Goal: Task Accomplishment & Management: Manage account settings

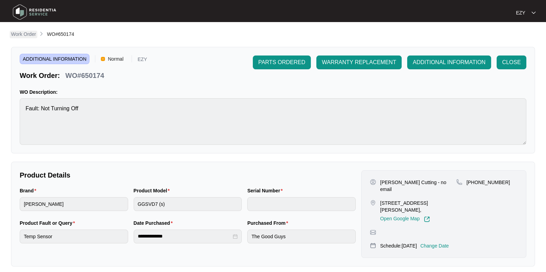
click at [33, 37] on p "Work Order" at bounding box center [23, 34] width 25 height 7
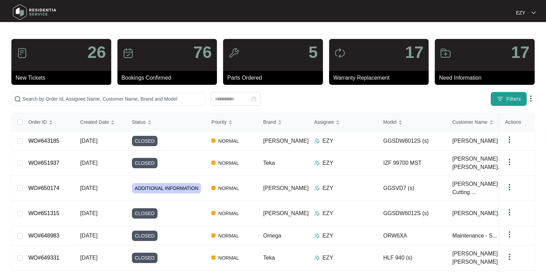
click at [507, 104] on button "Filters" at bounding box center [509, 99] width 36 height 14
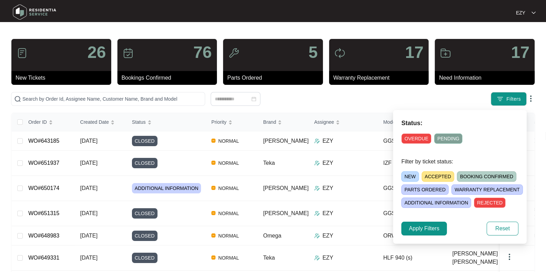
click at [407, 174] on span "NEW" at bounding box center [410, 177] width 18 height 10
click at [424, 227] on span "Apply Filters" at bounding box center [424, 229] width 30 height 8
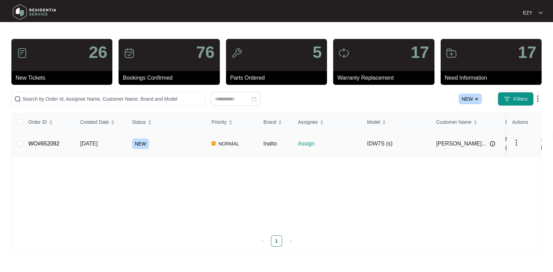
click at [175, 146] on div "NEW" at bounding box center [169, 144] width 74 height 10
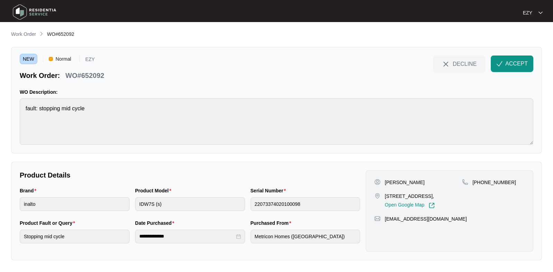
click at [78, 79] on p "WO#652092" at bounding box center [84, 76] width 39 height 10
copy div "WO#652092 DECLINE ACCEPT"
click at [386, 178] on div "[PERSON_NAME] [STREET_ADDRESS], Open Google Map [PHONE_NUMBER] [EMAIL_ADDRESS][…" at bounding box center [448, 212] width 167 height 82
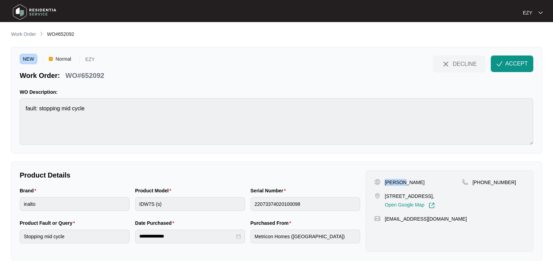
click at [386, 178] on div "[PERSON_NAME] [STREET_ADDRESS], Open Google Map [PHONE_NUMBER] [EMAIL_ADDRESS][…" at bounding box center [448, 212] width 167 height 82
copy p "[PERSON_NAME]"
click at [408, 193] on p "[STREET_ADDRESS]," at bounding box center [409, 196] width 50 height 7
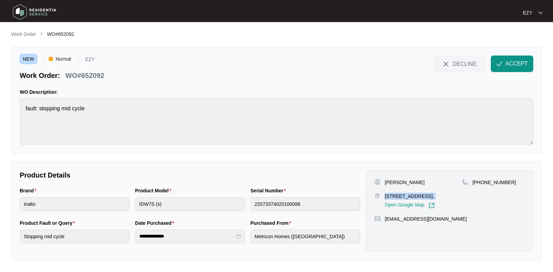
click at [408, 193] on p "[STREET_ADDRESS]," at bounding box center [409, 196] width 50 height 7
copy p "[STREET_ADDRESS],"
drag, startPoint x: 519, startPoint y: 199, endPoint x: 480, endPoint y: 190, distance: 39.8
click at [480, 190] on div "[PHONE_NUMBER]" at bounding box center [493, 194] width 63 height 30
copy p "405028734"
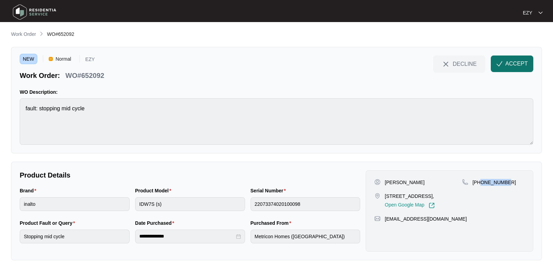
click at [506, 61] on span "ACCEPT" at bounding box center [516, 64] width 22 height 8
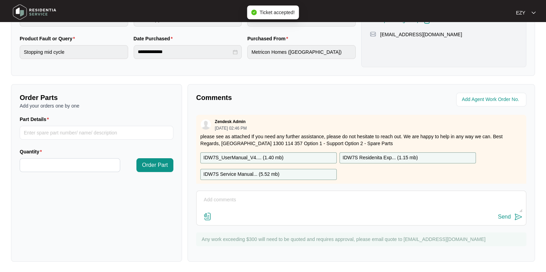
scroll to position [12, 0]
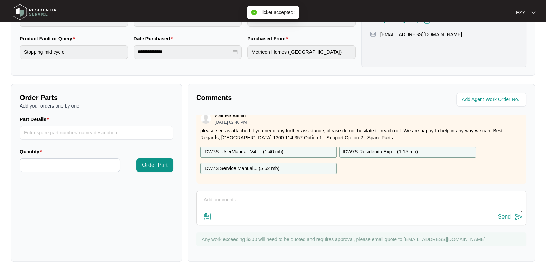
click at [263, 148] on p "IDW7S_UserManual_V4.... ( 1.40 mb )" at bounding box center [243, 152] width 80 height 8
click at [278, 165] on p "IDW7S Service Manual... ( 5.52 mb )" at bounding box center [241, 169] width 76 height 8
click at [385, 147] on div "IDW7S Residenita Exp... ( 1.15 mb )" at bounding box center [407, 152] width 136 height 11
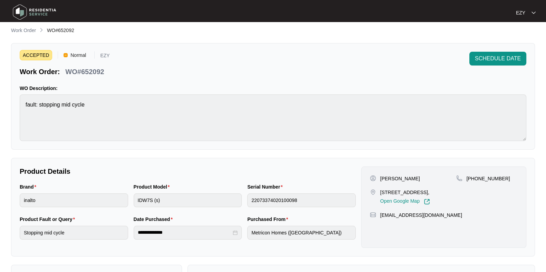
scroll to position [0, 0]
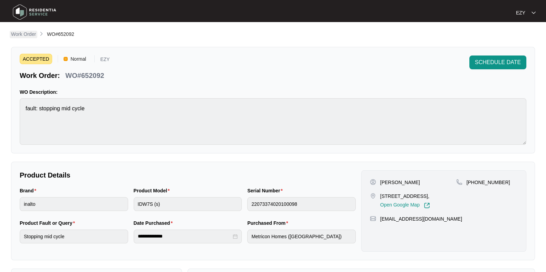
click at [22, 34] on p "Work Order" at bounding box center [23, 34] width 25 height 7
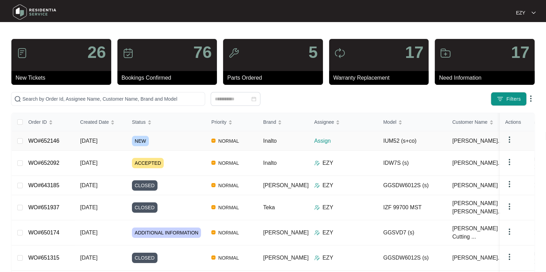
click at [161, 141] on div "NEW" at bounding box center [169, 141] width 74 height 10
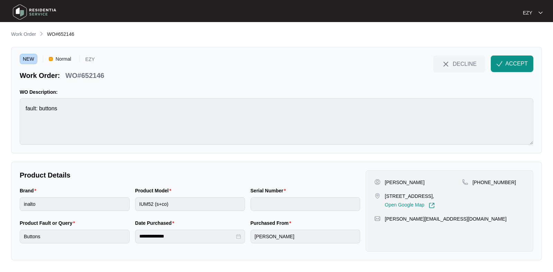
click at [83, 73] on p "WO#652146" at bounding box center [84, 76] width 39 height 10
copy div "WO#652146 DECLINE ACCEPT"
click at [396, 180] on p "[PERSON_NAME]" at bounding box center [404, 182] width 40 height 7
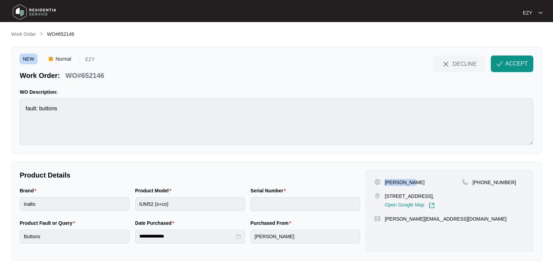
click at [396, 180] on p "[PERSON_NAME]" at bounding box center [404, 182] width 40 height 7
copy p "[PERSON_NAME]"
click at [397, 200] on p "[STREET_ADDRESS]," at bounding box center [409, 196] width 50 height 7
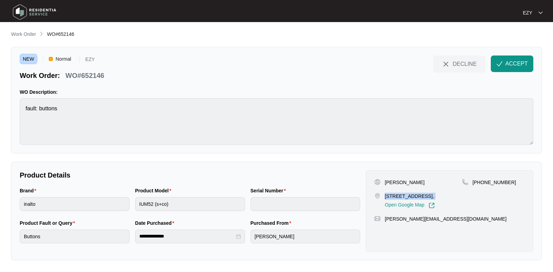
click at [397, 200] on p "[STREET_ADDRESS]," at bounding box center [409, 196] width 50 height 7
copy p "[STREET_ADDRESS],"
drag, startPoint x: 518, startPoint y: 186, endPoint x: 481, endPoint y: 186, distance: 37.0
click at [481, 186] on div "[PHONE_NUMBER]" at bounding box center [493, 194] width 63 height 30
copy p "422021911"
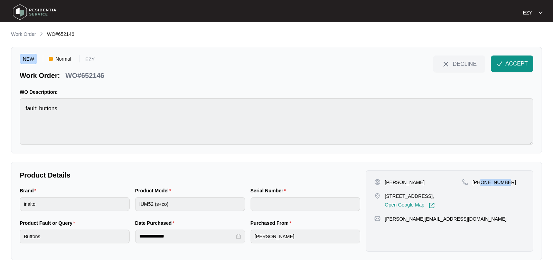
click at [481, 186] on div "[PHONE_NUMBER]" at bounding box center [493, 194] width 63 height 30
click at [508, 66] on span "ACCEPT" at bounding box center [516, 64] width 22 height 8
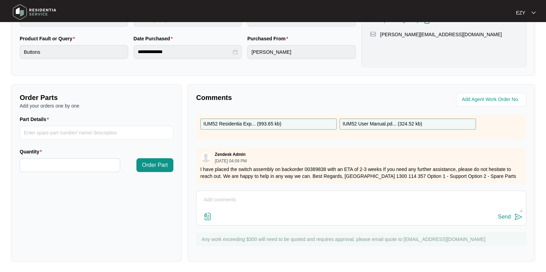
scroll to position [28, 0]
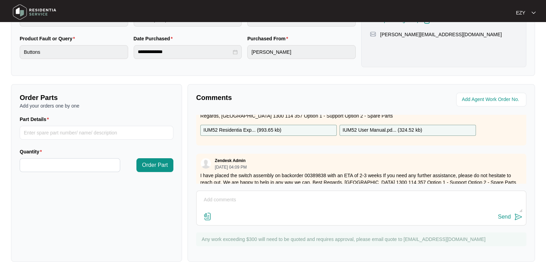
click at [290, 131] on div "IUM52 Residentia Exp... ( 993.65 kb )" at bounding box center [268, 130] width 136 height 11
click at [380, 130] on p "IUM52 User Manual.pd... ( 324.52 kb )" at bounding box center [382, 131] width 79 height 8
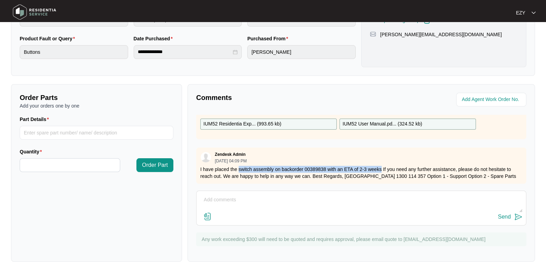
drag, startPoint x: 239, startPoint y: 163, endPoint x: 381, endPoint y: 160, distance: 141.6
click at [381, 166] on p "I have placed the switch assembly on backorder 00389838 with an ETA of 2-3 week…" at bounding box center [361, 173] width 322 height 14
copy p "switch assembly on backorder 00389838 with an ETA of 2-3 weeks"
